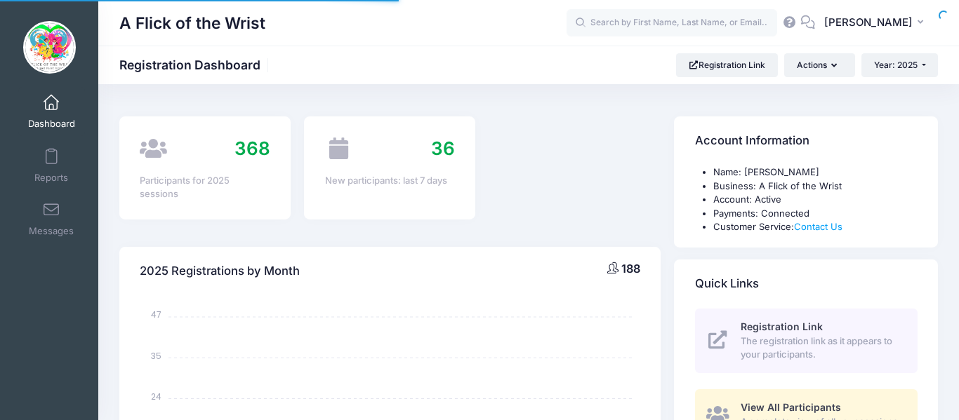
select select
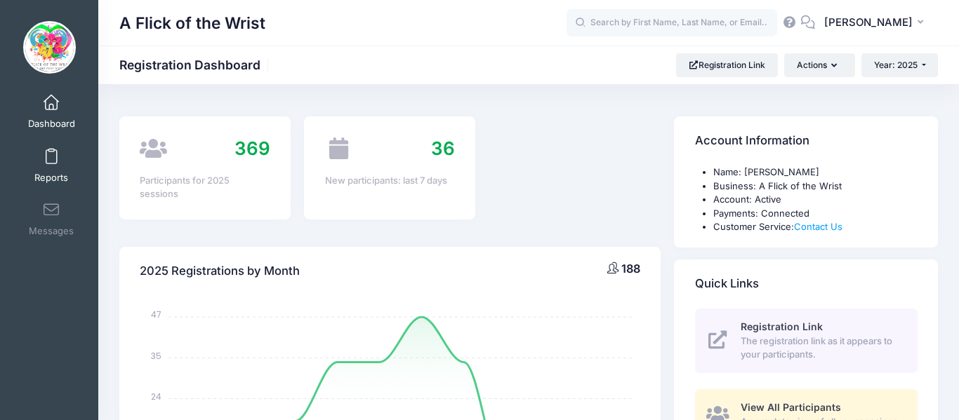
click at [48, 179] on span "Reports" at bounding box center [51, 178] width 34 height 12
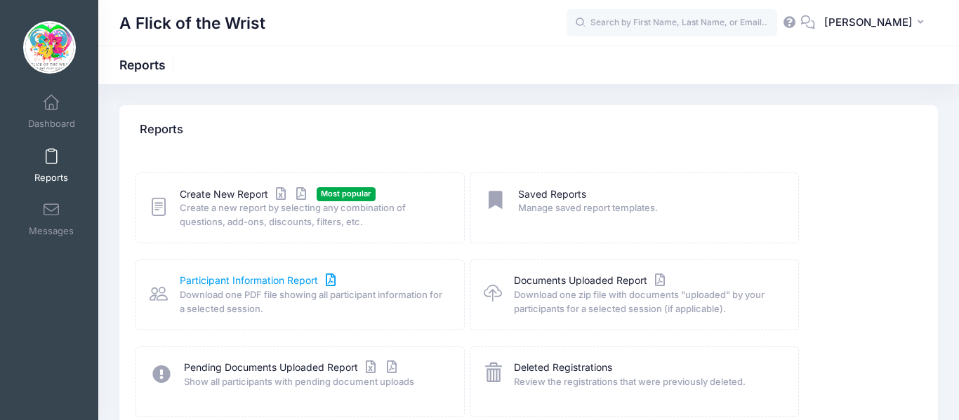
click at [208, 281] on link "Participant Information Report" at bounding box center [259, 281] width 159 height 15
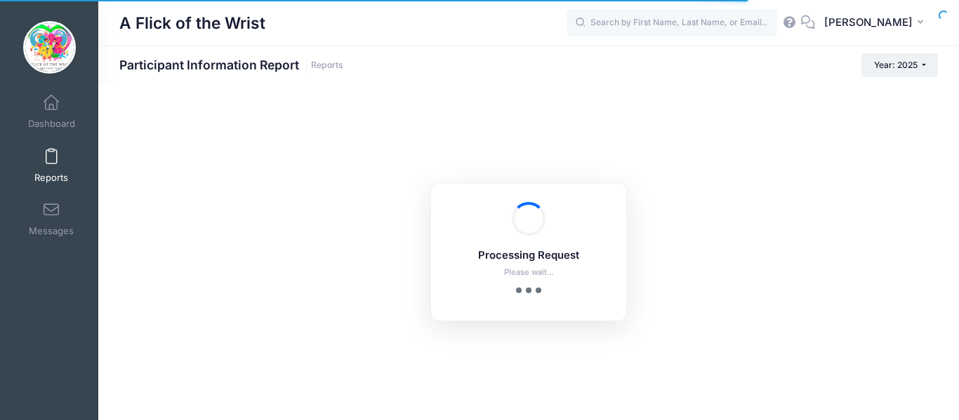
checkbox input "true"
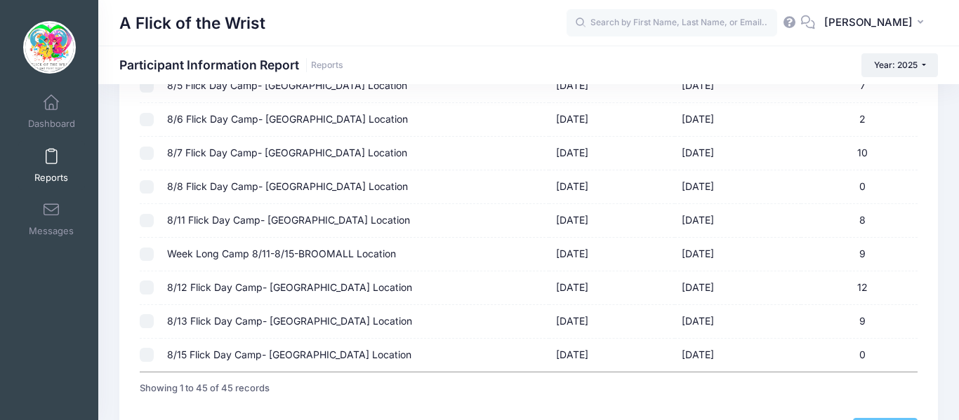
scroll to position [1388, 0]
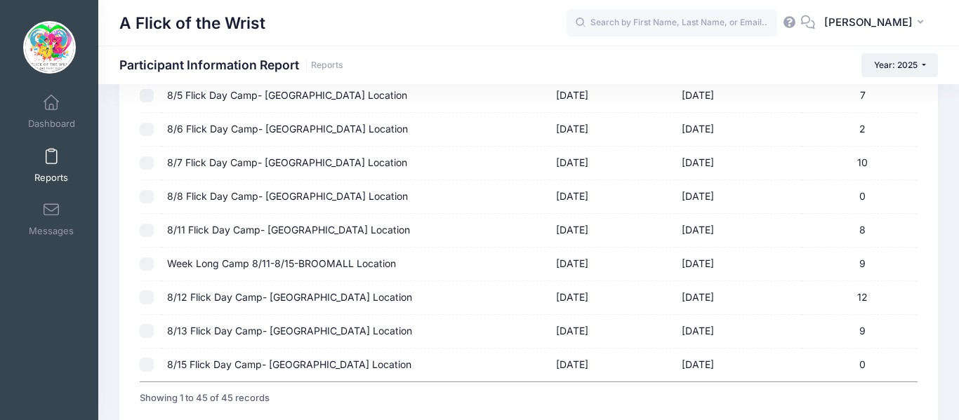
click at [145, 265] on input "checkbox" at bounding box center [147, 265] width 14 height 14
checkbox input "true"
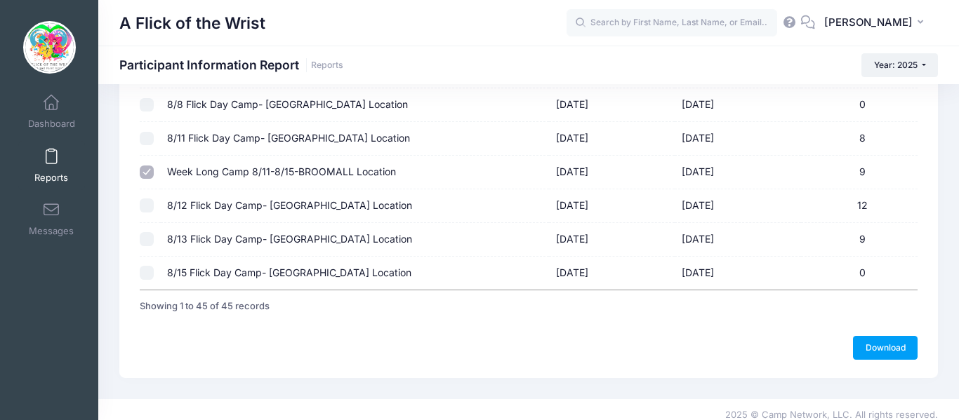
scroll to position [1490, 0]
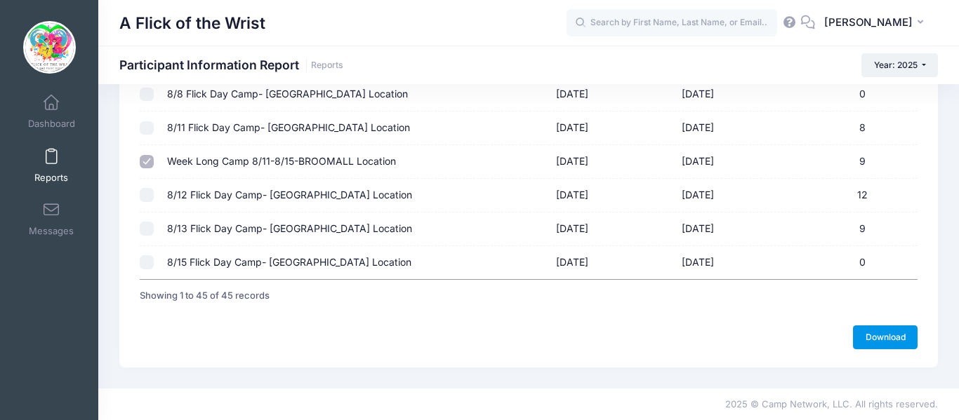
click at [865, 343] on link "Download" at bounding box center [885, 338] width 65 height 24
click at [140, 192] on input "checkbox" at bounding box center [147, 195] width 14 height 14
checkbox input "true"
checkbox input "false"
click at [877, 336] on link "Download" at bounding box center [885, 338] width 65 height 24
